Goal: Transaction & Acquisition: Purchase product/service

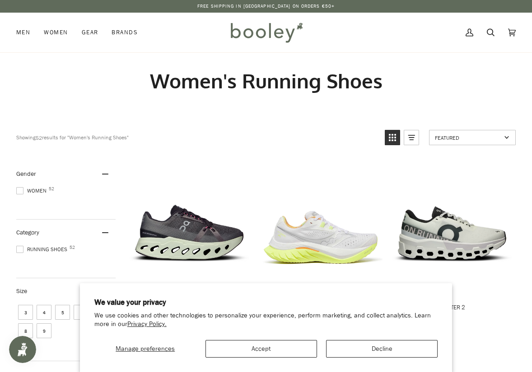
click at [347, 346] on button "Decline" at bounding box center [381, 349] width 111 height 18
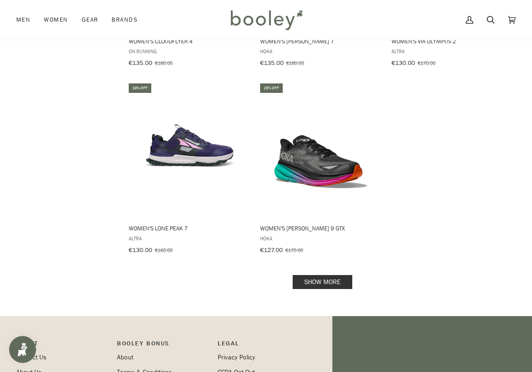
scroll to position [1203, 0]
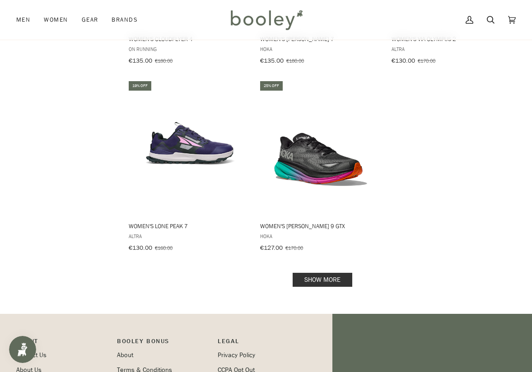
click at [317, 273] on link "Show more" at bounding box center [322, 280] width 60 height 14
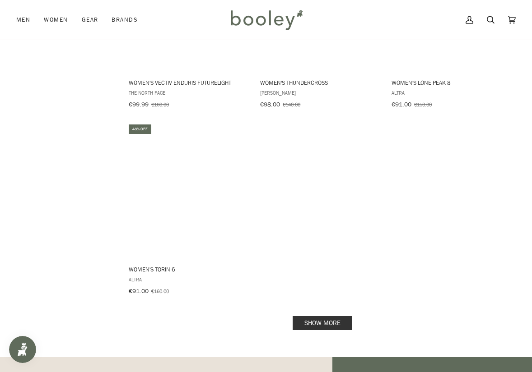
scroll to position [2473, 0]
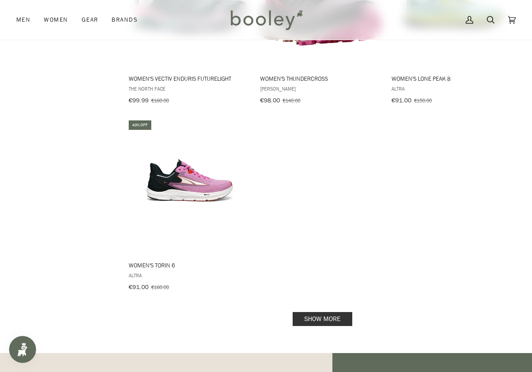
click at [324, 312] on link "Show more" at bounding box center [322, 319] width 60 height 14
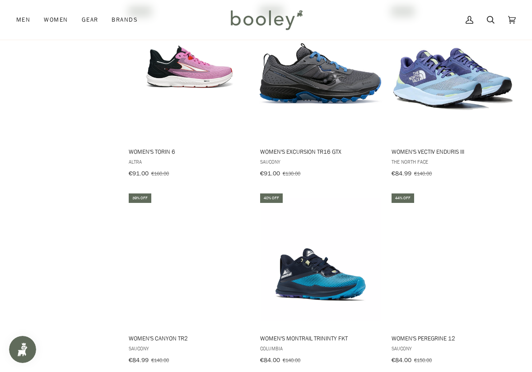
scroll to position [2637, 0]
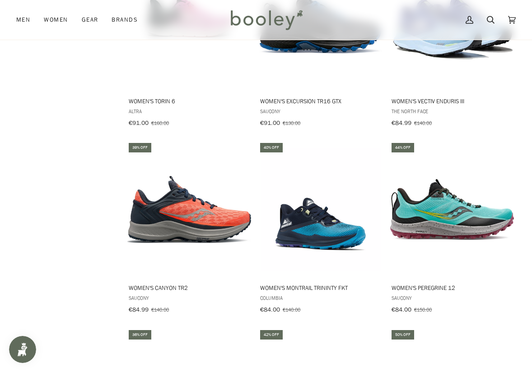
drag, startPoint x: 531, startPoint y: 271, endPoint x: 529, endPoint y: 275, distance: 4.9
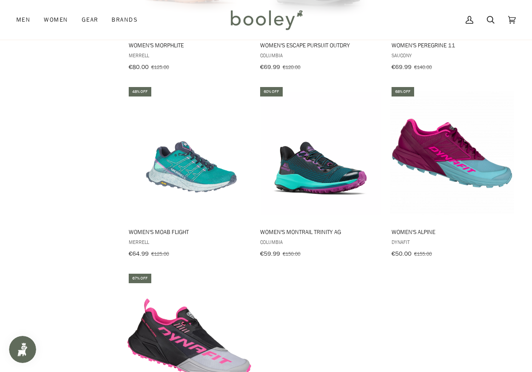
scroll to position [3076, 0]
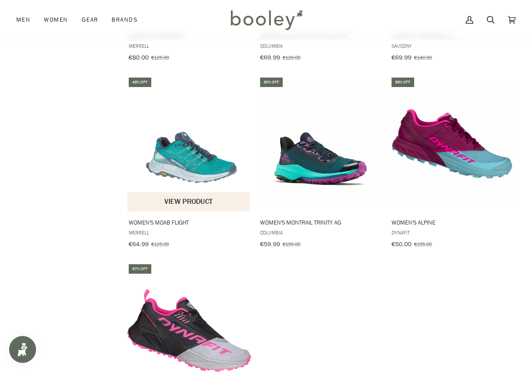
click at [190, 192] on button "View product" at bounding box center [188, 201] width 123 height 19
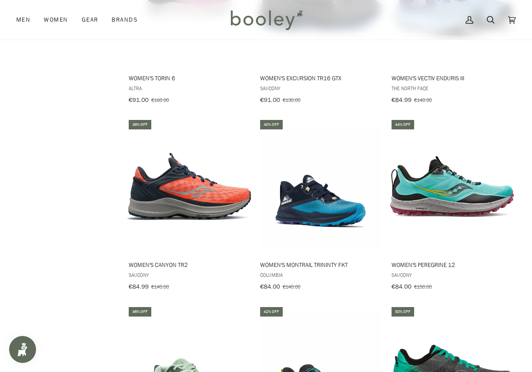
scroll to position [2650, 0]
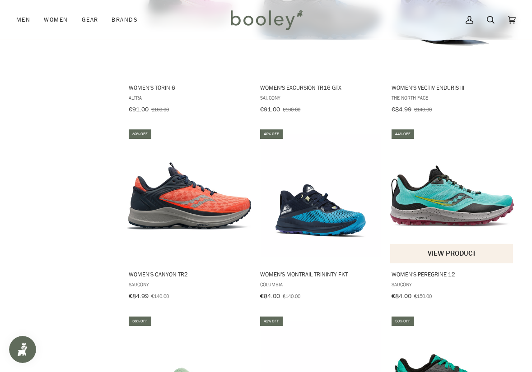
click at [441, 244] on button "View product" at bounding box center [451, 253] width 123 height 19
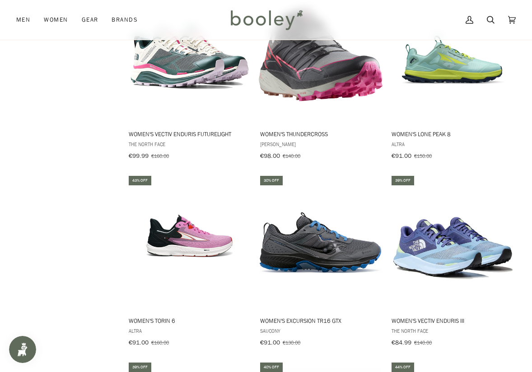
scroll to position [2427, 0]
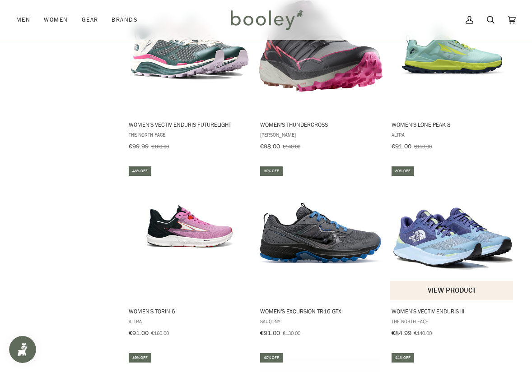
click at [443, 281] on button "View product" at bounding box center [451, 290] width 123 height 19
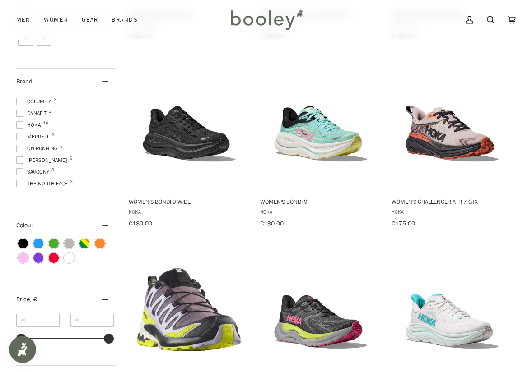
scroll to position [0, 0]
click at [20, 132] on span at bounding box center [19, 133] width 7 height 7
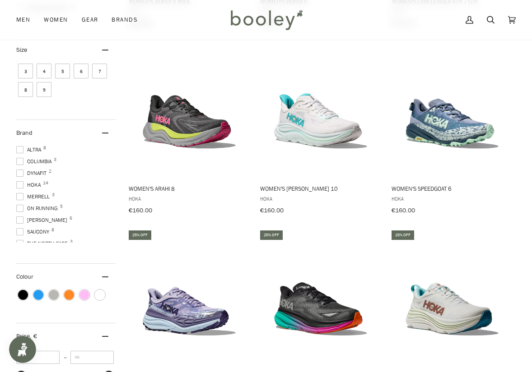
scroll to position [316, 0]
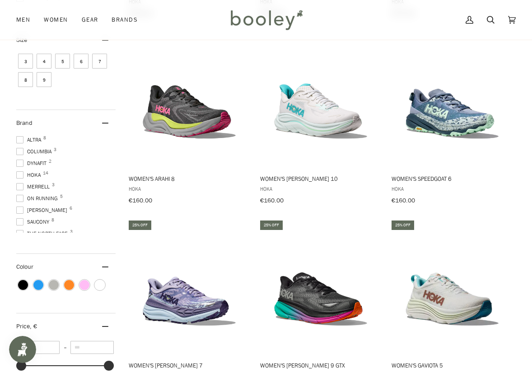
click at [97, 59] on span "7" at bounding box center [99, 61] width 15 height 15
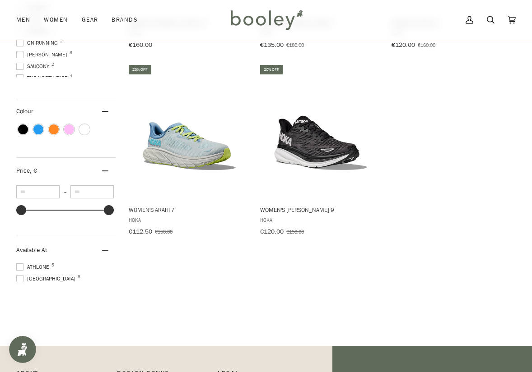
scroll to position [479, 0]
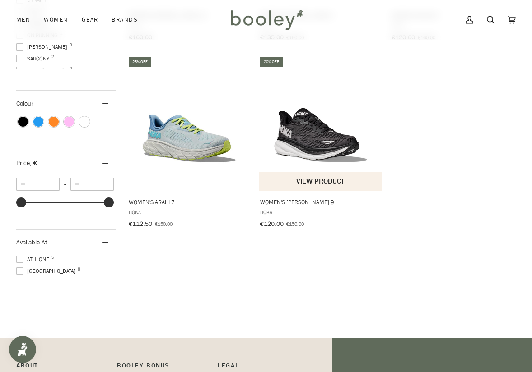
click at [311, 146] on img "Women's Clifton 9" at bounding box center [321, 124] width 124 height 124
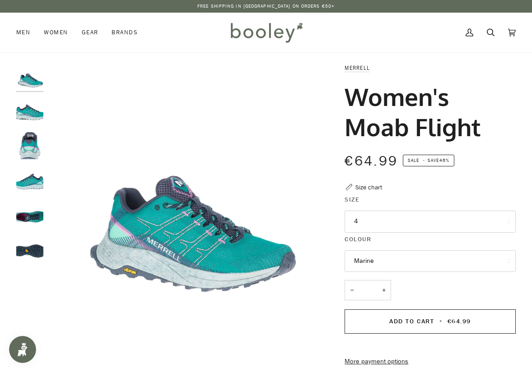
click at [28, 112] on img "Merrell Women's Moab Flight Marine - Booley Galway" at bounding box center [29, 110] width 27 height 27
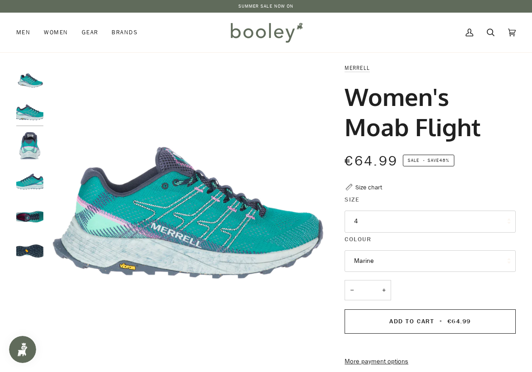
click at [31, 146] on img "Merrell Women's Moab Flight Marine - Booley Galway" at bounding box center [29, 145] width 27 height 27
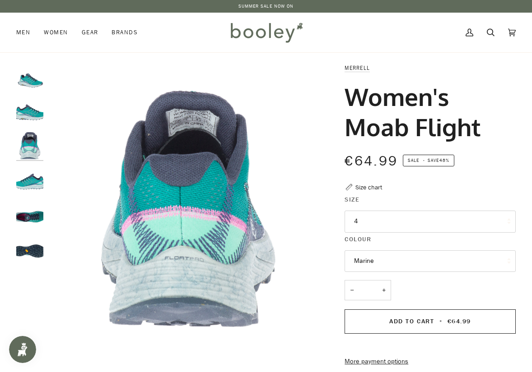
click at [32, 183] on img "Merrell Women's Moab Flight Marine - Booley Galway" at bounding box center [29, 180] width 27 height 27
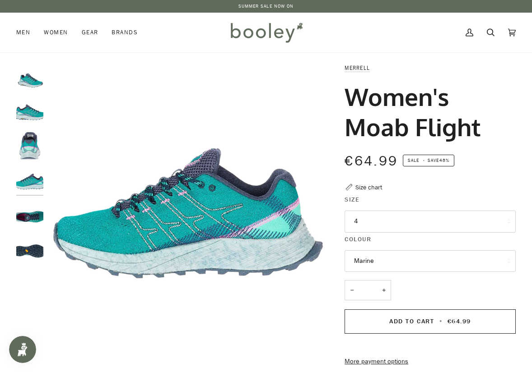
click at [28, 216] on img "Merrell Women's Moab Flight Marine - Booley Galway" at bounding box center [29, 214] width 27 height 27
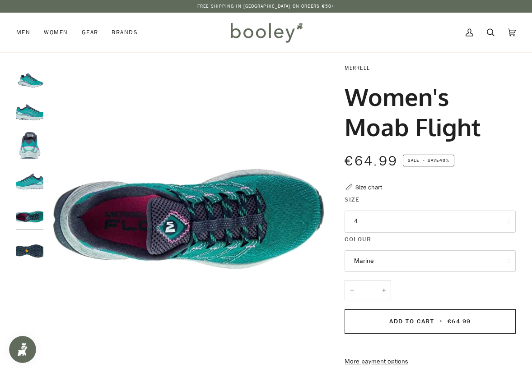
click at [30, 253] on img "Merrell Women's Moab Flight Marine - Booley Galway" at bounding box center [29, 249] width 27 height 27
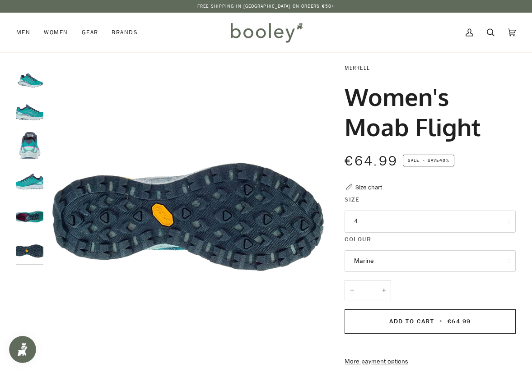
click at [26, 79] on img "Merrell Women's Moab Flight Marine - Booley Galway" at bounding box center [29, 76] width 27 height 27
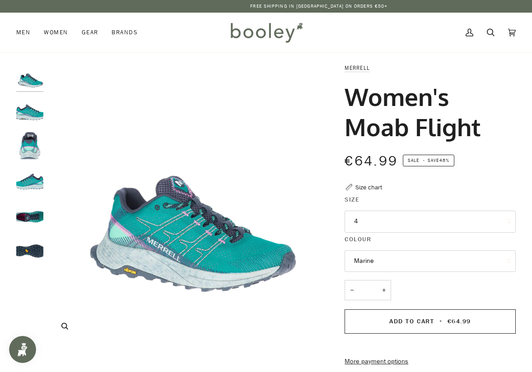
click at [64, 329] on icon "Merrell Women's Moab Flight Marine - Booley Galway" at bounding box center [64, 326] width 7 height 7
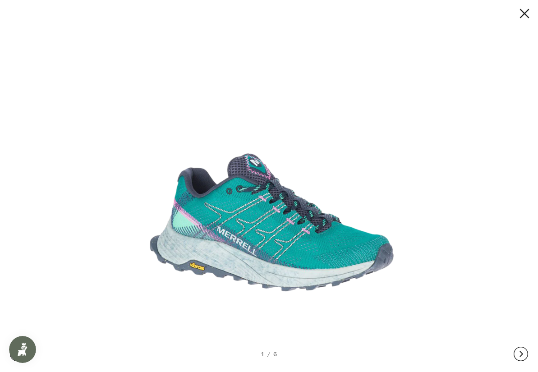
click at [247, 223] on img at bounding box center [266, 186] width 333 height 333
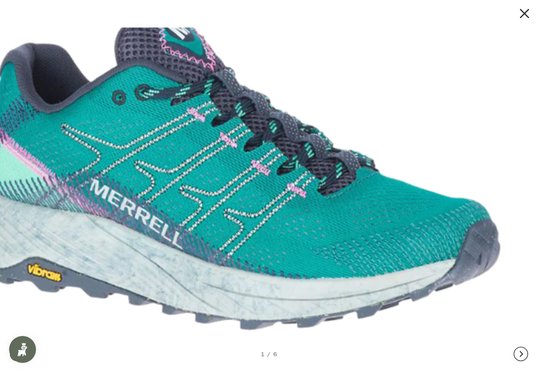
click at [182, 177] on img at bounding box center [204, 86] width 772 height 772
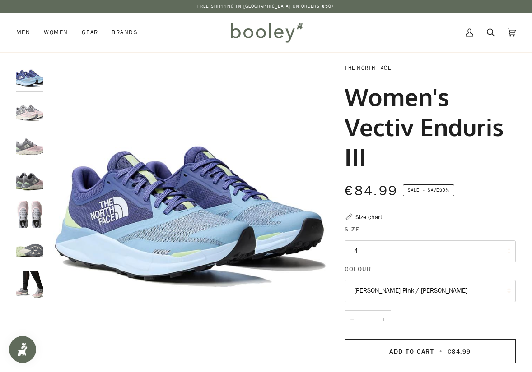
click at [28, 114] on img "The North Face Women's Vectiv Enduris III Purdy Pink / Meld Grey - Booley Galway" at bounding box center [29, 110] width 27 height 27
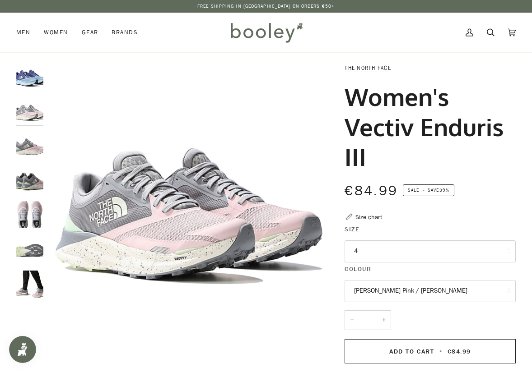
click at [26, 78] on img "The North Face Women's Vectiv Enduris III Steel Blue / Cave Blue - Booley Galway" at bounding box center [29, 76] width 27 height 27
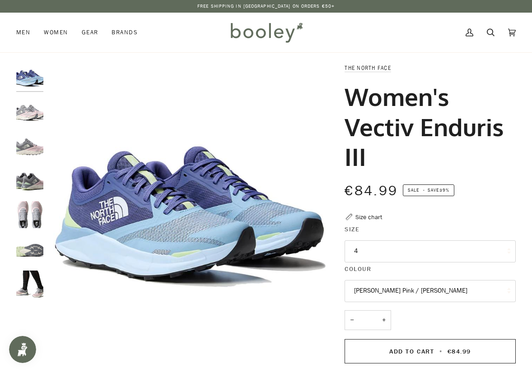
click at [28, 149] on img "The North Face Women's Vectiv Enduris III - Booley Galway" at bounding box center [29, 145] width 27 height 27
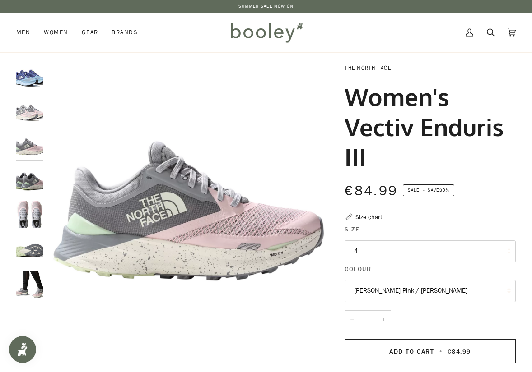
click at [28, 181] on img "The North Face Women's Vectiv Enduris III - Booley Galway" at bounding box center [29, 180] width 27 height 27
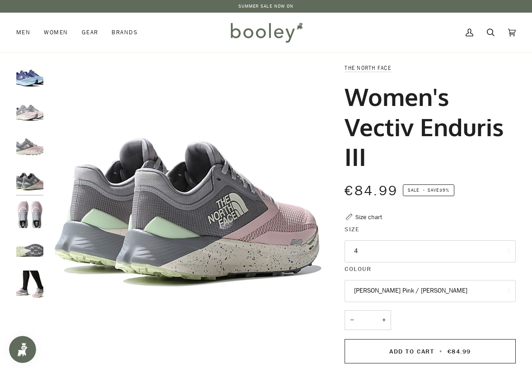
click at [29, 214] on img "The North Face Women's Vectiv Enduris III - Booley Galway" at bounding box center [29, 214] width 27 height 27
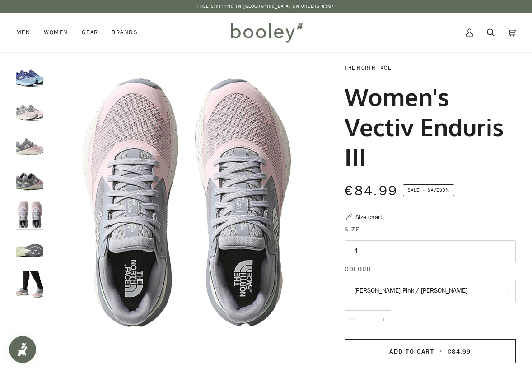
click at [30, 251] on img "The North Face Women's Vectiv Enduris III - Booley Galway" at bounding box center [29, 249] width 27 height 27
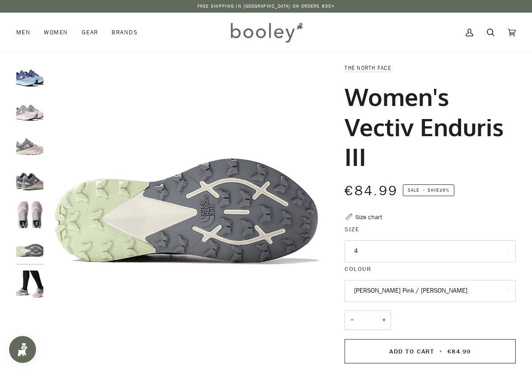
click at [33, 288] on img "The North Face Women's Vectiv Enduris III - Booley Galway" at bounding box center [29, 284] width 27 height 27
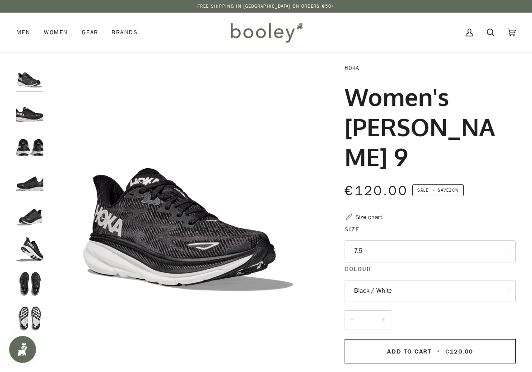
click at [364, 241] on button "7.5" at bounding box center [429, 252] width 171 height 22
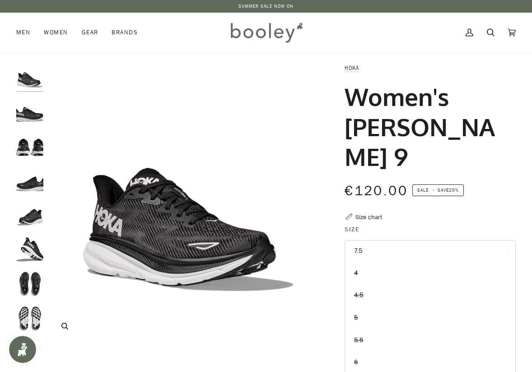
click at [295, 313] on img "Hoka Women's Clifton 9 Black / White - Booley Galway" at bounding box center [188, 203] width 280 height 280
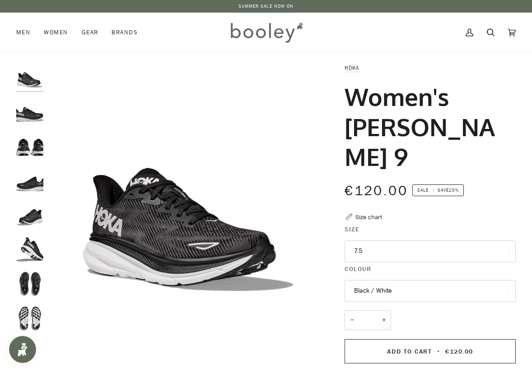
click at [28, 249] on img "Hoka Women's Clifton 9 Black / White - Booley Galway" at bounding box center [29, 249] width 27 height 27
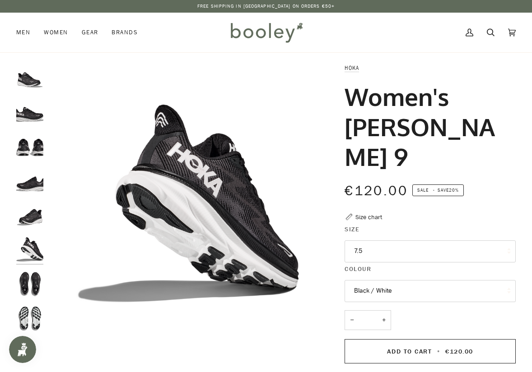
click at [28, 218] on img "Hoka Women's Clifton 9 Black / White - Booley Galway" at bounding box center [29, 214] width 27 height 27
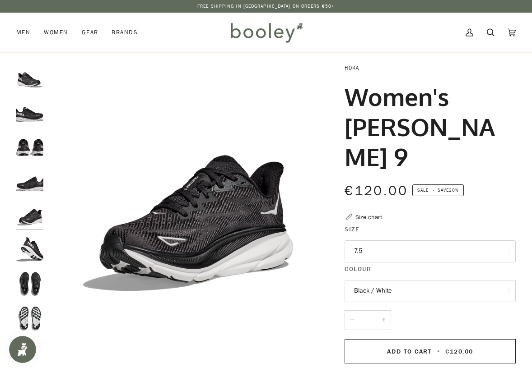
click at [25, 180] on img "Hoka Women's Clifton 9 Black / White - Booley Galway" at bounding box center [29, 180] width 27 height 27
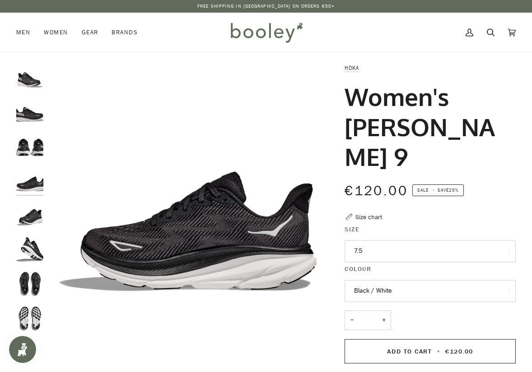
click at [28, 150] on img "Hoka Women's Clifton 9 Black / White - Booley Galway" at bounding box center [29, 145] width 27 height 27
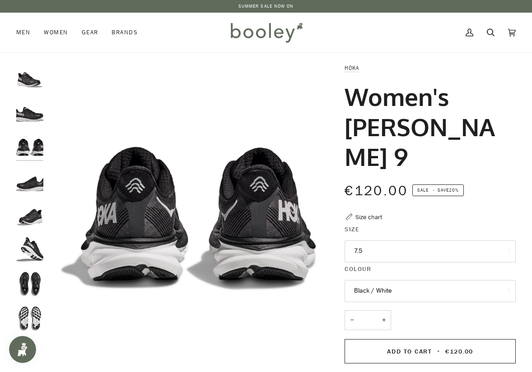
click at [26, 119] on img "Hoka Women's Clifton 9 Black / White - Booley Galway" at bounding box center [29, 110] width 27 height 27
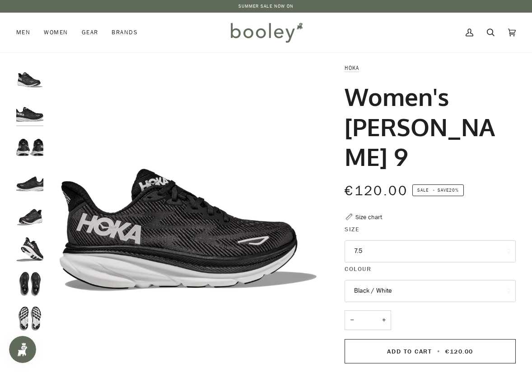
click at [26, 82] on img "Hoka Women's Clifton 9 Black / White - Booley Galway" at bounding box center [29, 76] width 27 height 27
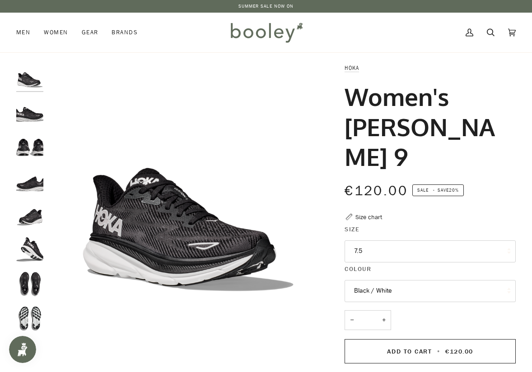
click at [264, 5] on link "SUMMER SALE NOW ON" at bounding box center [266, 6] width 56 height 7
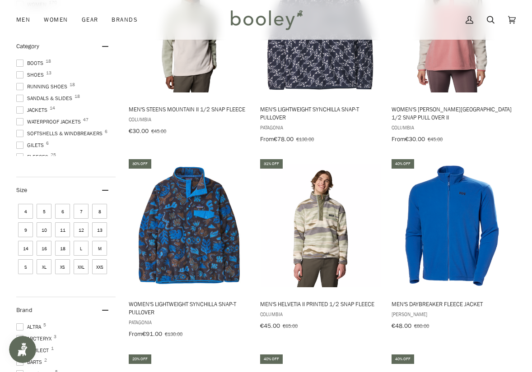
click at [19, 84] on span at bounding box center [19, 86] width 7 height 7
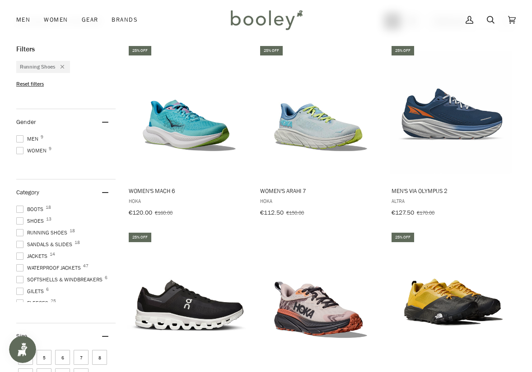
scroll to position [325, 0]
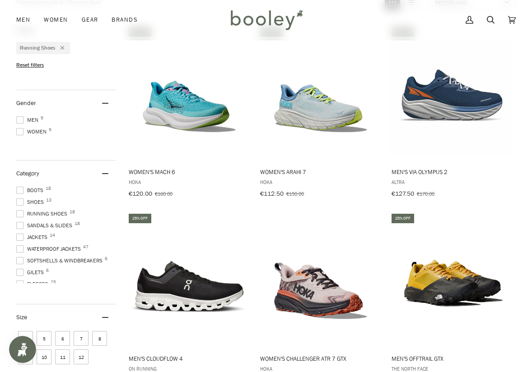
click at [20, 200] on span at bounding box center [19, 202] width 7 height 7
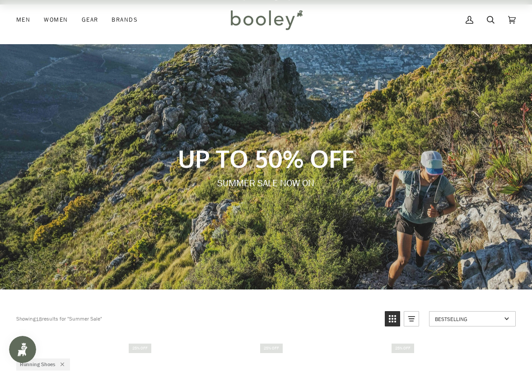
scroll to position [0, 0]
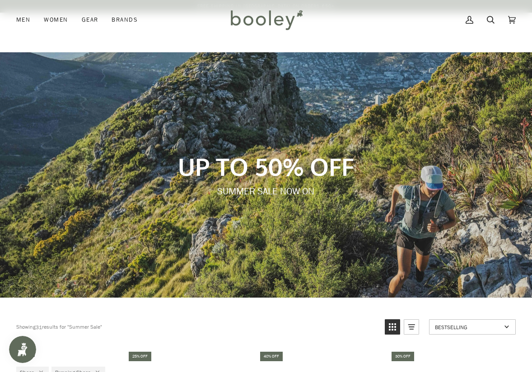
scroll to position [339, 0]
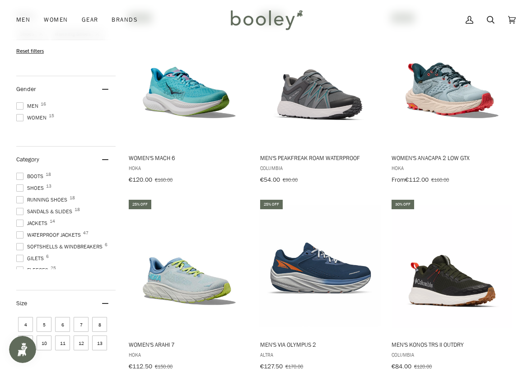
click at [19, 197] on span at bounding box center [19, 199] width 7 height 7
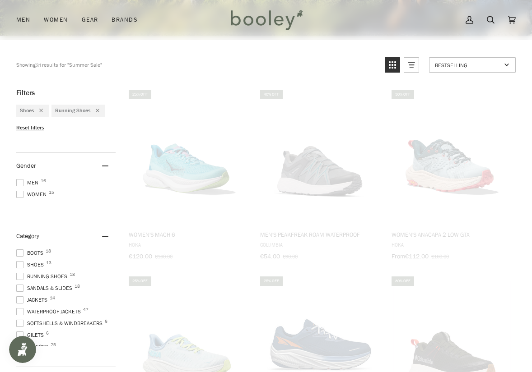
scroll to position [156, 0]
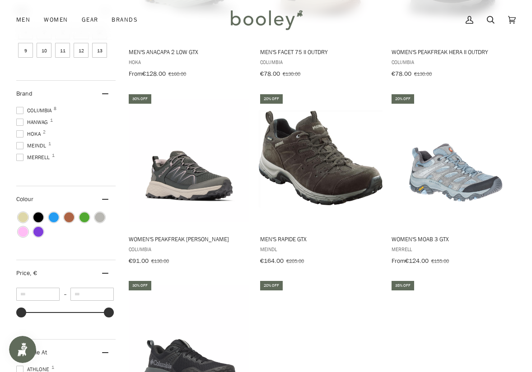
scroll to position [634, 0]
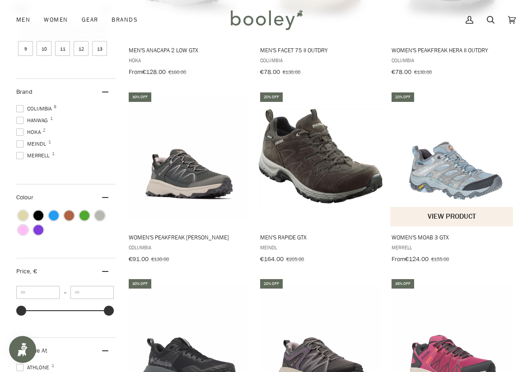
click at [456, 176] on img "Women's Moab 3 GTX" at bounding box center [452, 159] width 124 height 124
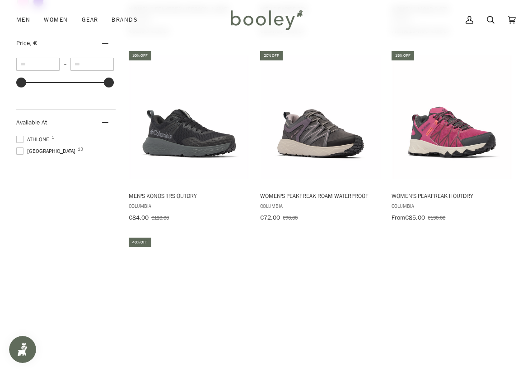
scroll to position [849, 0]
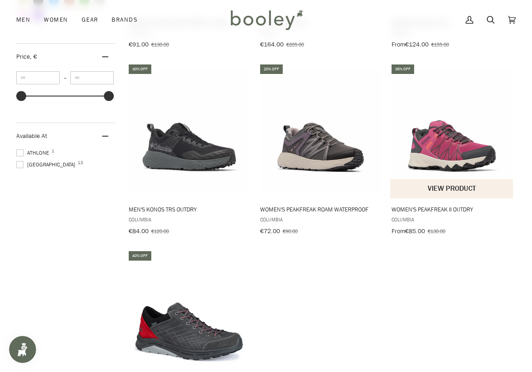
click at [438, 186] on button "View product" at bounding box center [451, 188] width 123 height 19
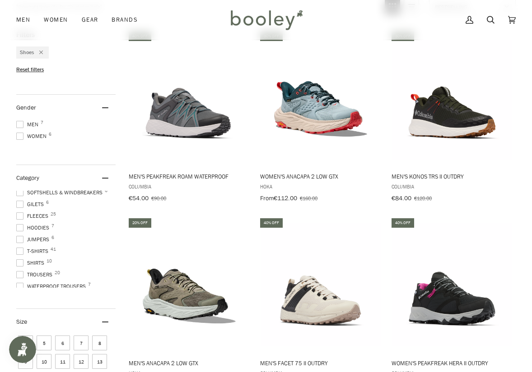
scroll to position [79, 0]
click at [21, 208] on span at bounding box center [19, 209] width 7 height 7
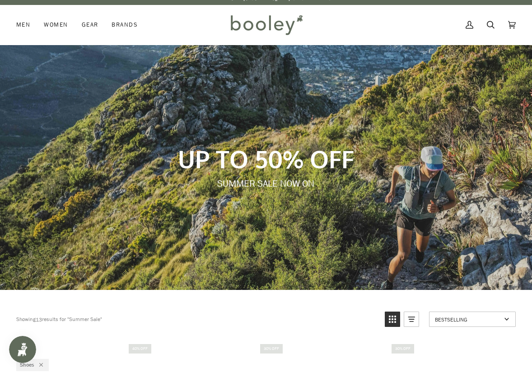
scroll to position [0, 0]
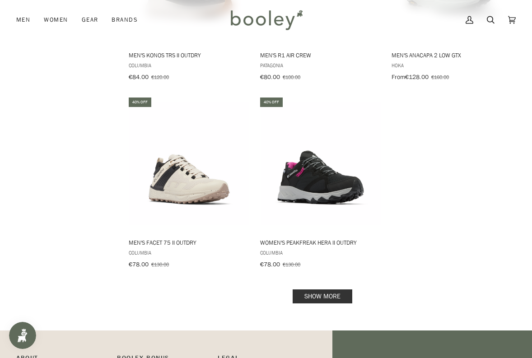
scroll to position [1428, 0]
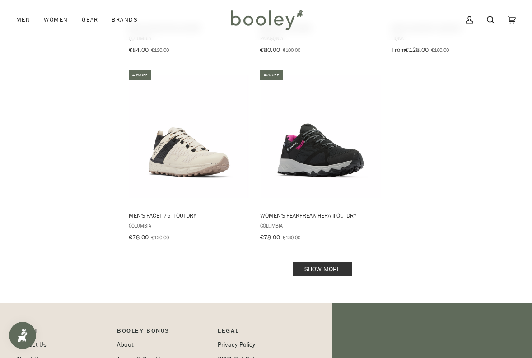
click at [332, 262] on link "Show more" at bounding box center [322, 269] width 60 height 14
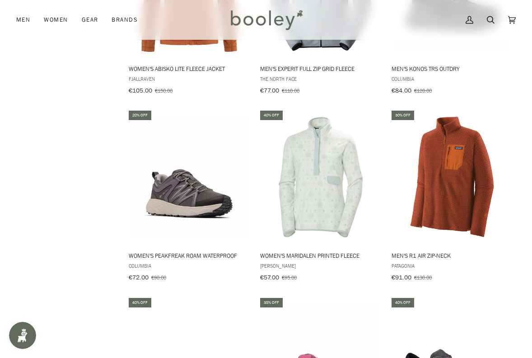
scroll to position [2139, 0]
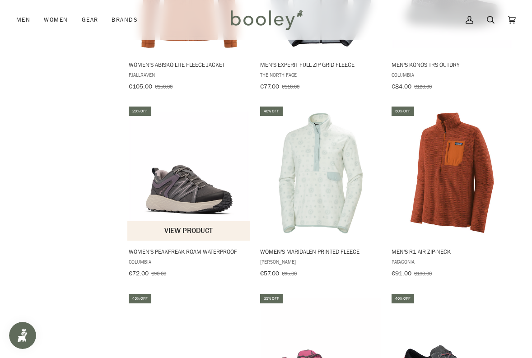
click at [187, 221] on button "View product" at bounding box center [188, 230] width 123 height 19
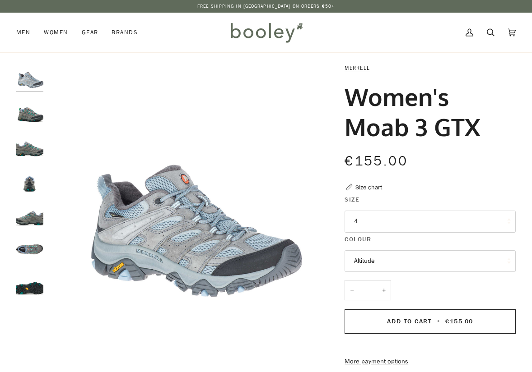
drag, startPoint x: 0, startPoint y: 0, endPoint x: 371, endPoint y: 222, distance: 431.8
click at [371, 222] on button "4" at bounding box center [429, 222] width 171 height 22
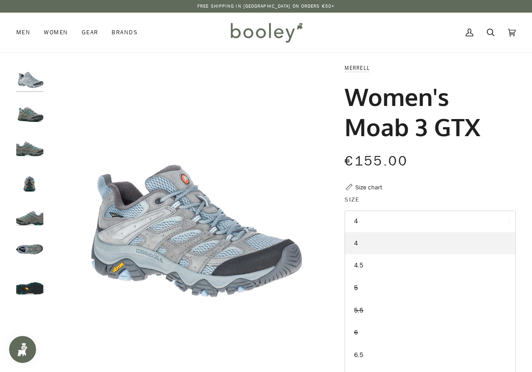
click at [433, 164] on div "€155.00 Sale • Save" at bounding box center [429, 161] width 171 height 20
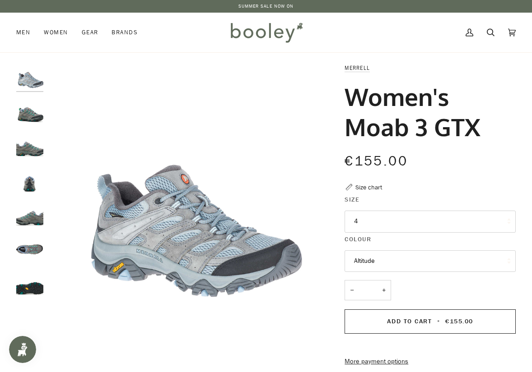
click at [367, 257] on button "Altitude" at bounding box center [429, 262] width 171 height 22
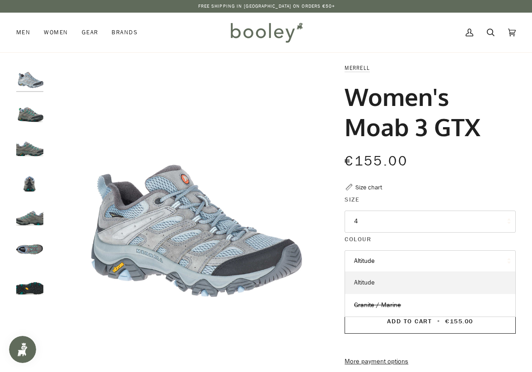
click at [366, 282] on span "Altitude" at bounding box center [364, 282] width 21 height 9
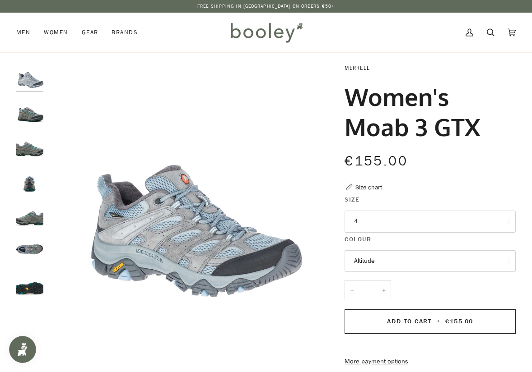
click at [32, 120] on img "Merrell Women's Moab 3 GTX Granite / Marine - Booley Galway" at bounding box center [29, 110] width 27 height 27
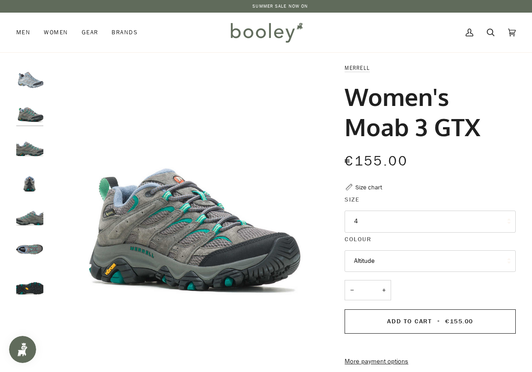
click at [33, 151] on img "Merrell Women's Moab 3 GTX Granite / Marine - Booley Galway" at bounding box center [29, 145] width 27 height 27
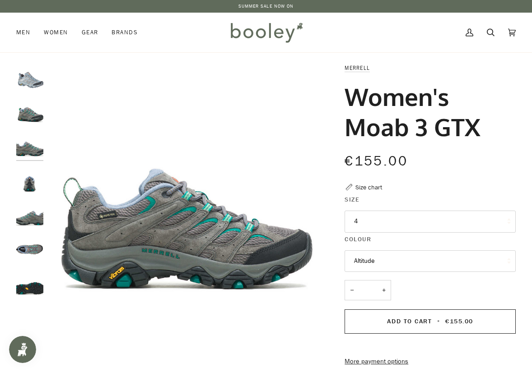
click at [33, 187] on img "Merrell Women's Moab 3 GTX Granite / Marine - Booley Galway" at bounding box center [29, 180] width 27 height 27
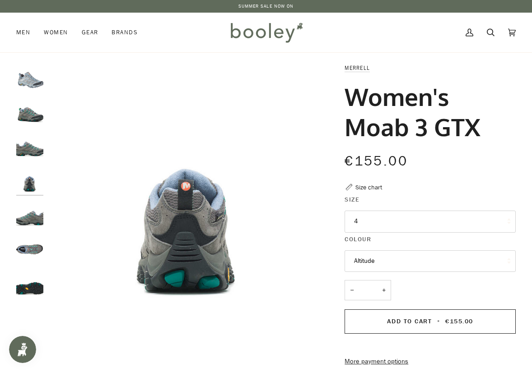
click at [32, 222] on img "Merrell Women's Moab 3 GTX Granite / Marine - Booley Galway" at bounding box center [29, 214] width 27 height 27
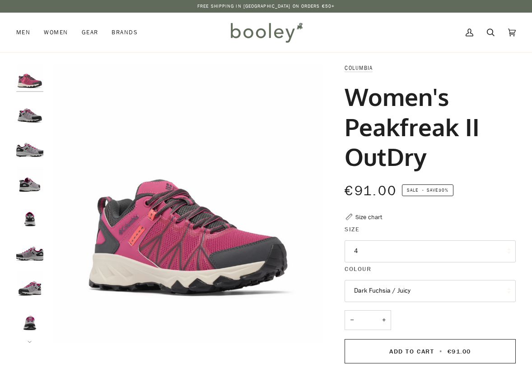
click at [368, 251] on button "4" at bounding box center [429, 252] width 171 height 22
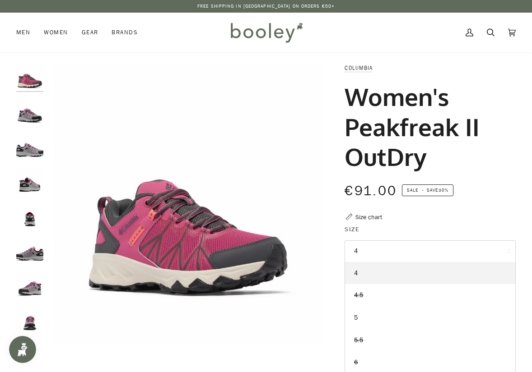
click at [475, 200] on div "€91.00 Sale • Save 30%" at bounding box center [429, 191] width 171 height 20
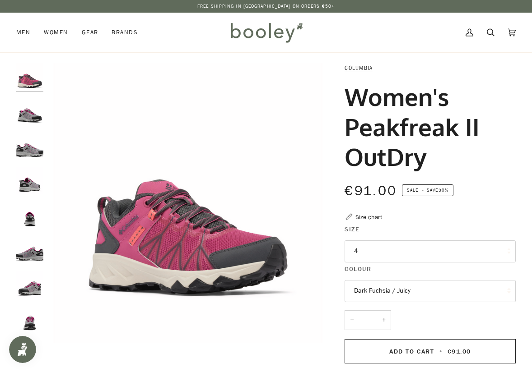
click at [30, 120] on img "Columbia Women's Peakfreak II Outdry Monument / Wild Fuchsia - Booley Galway" at bounding box center [29, 110] width 27 height 27
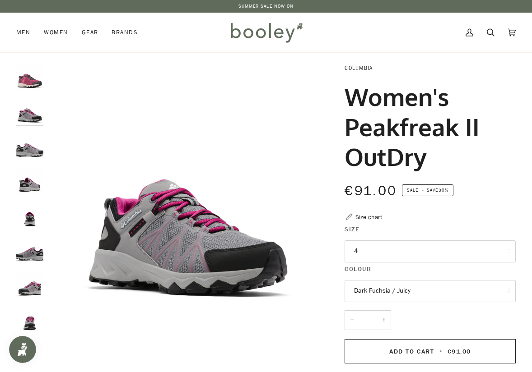
click at [32, 155] on img "Columbia Women's Peakfreak II Outdry Monument / Wild Fuchsia - Booley Galway" at bounding box center [29, 145] width 27 height 27
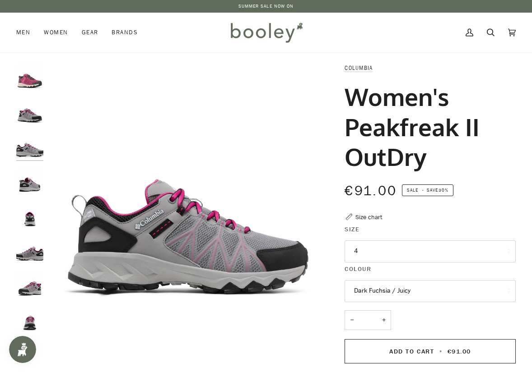
click at [32, 188] on img "Columbia Women's Peakfreak II Outdry Monument / Wild Fuchsia - Booley Galway" at bounding box center [29, 180] width 27 height 27
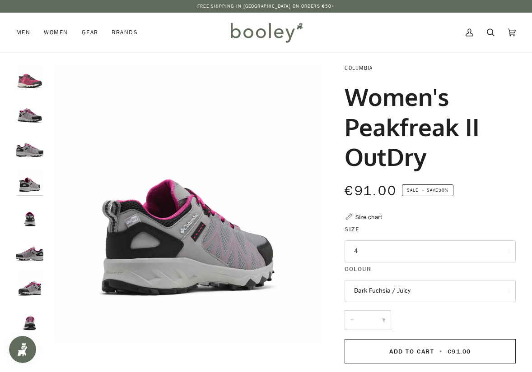
click at [32, 221] on img "Columbia Women's Peakfreak II Outdry Monument / Wild Fuchsia - Booley Galway" at bounding box center [29, 214] width 27 height 27
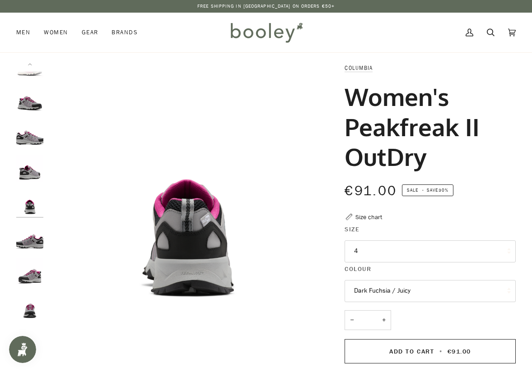
click at [33, 248] on img "Columbia Women's Peakfreak II Outdry Monument / Wild Fuchsia - Booley Galway" at bounding box center [29, 237] width 27 height 27
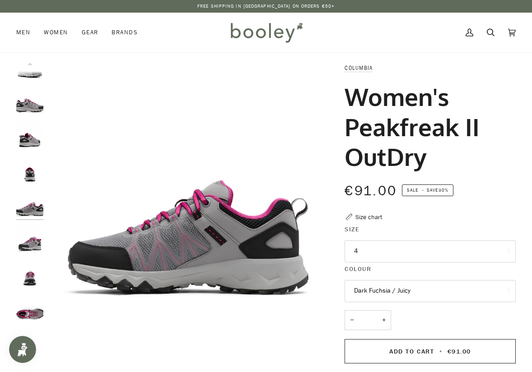
scroll to position [47, 0]
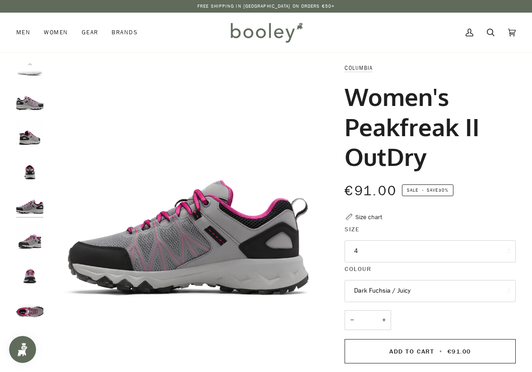
click at [33, 254] on div at bounding box center [32, 203] width 32 height 280
click at [33, 271] on img "Columbia Women's Peakfreak II Outdry Monument / Wild Fuchsia - Booley Galway" at bounding box center [29, 271] width 27 height 27
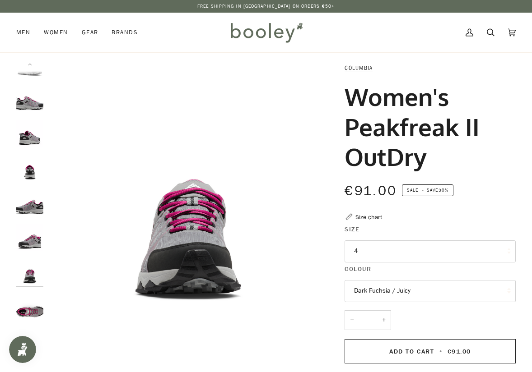
scroll to position [67, 0]
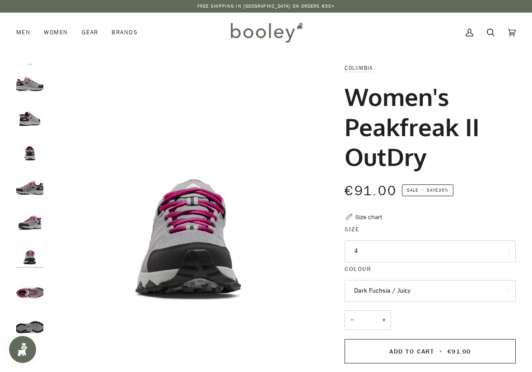
click at [34, 288] on img "Columbia Women's Peakfreak II Outdry Monument / Wild Fuchsia - Booley Galway" at bounding box center [29, 287] width 27 height 27
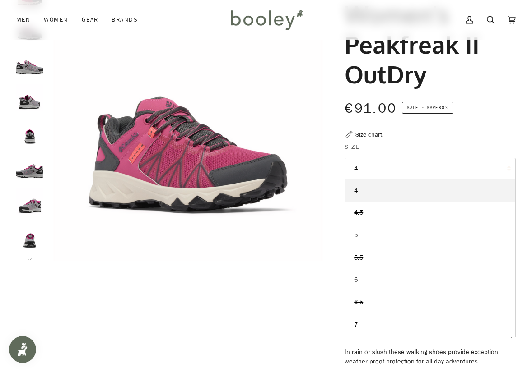
scroll to position [85, 0]
